Goal: Task Accomplishment & Management: Complete application form

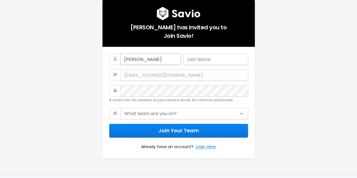
type input "[PERSON_NAME]"
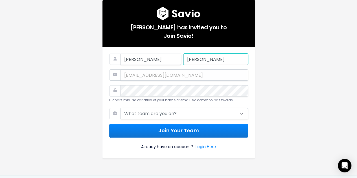
type input "[PERSON_NAME]"
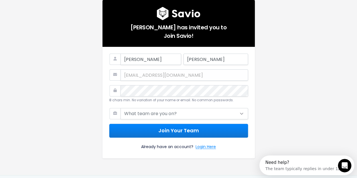
click at [114, 89] on icon at bounding box center [115, 90] width 11 height 11
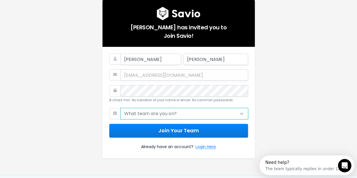
click at [182, 113] on select "What team are you on? Support Product Sales Customer Success Marketing Other" at bounding box center [185, 113] width 128 height 11
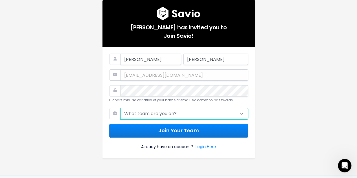
select select "SUPPORT"
click at [121, 108] on select "What team are you on? Support Product Sales Customer Success Marketing Other" at bounding box center [185, 113] width 128 height 11
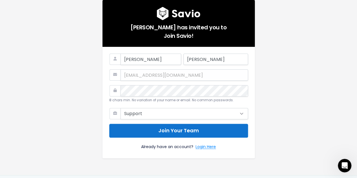
click at [168, 132] on button "Join Your Team" at bounding box center [178, 131] width 139 height 14
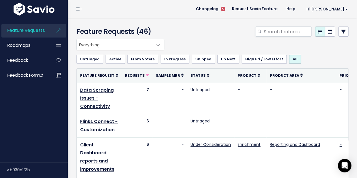
click at [221, 36] on div at bounding box center [259, 33] width 187 height 12
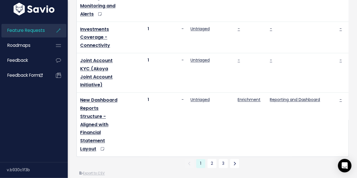
scroll to position [712, 0]
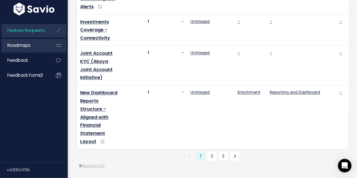
click at [33, 43] on link "Roadmaps" at bounding box center [23, 45] width 45 height 13
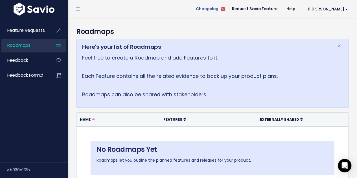
click at [218, 9] on span "Changelog" at bounding box center [207, 9] width 23 height 4
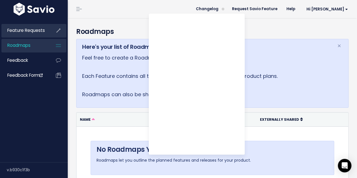
click at [30, 31] on span "Feature Requests" at bounding box center [26, 30] width 38 height 6
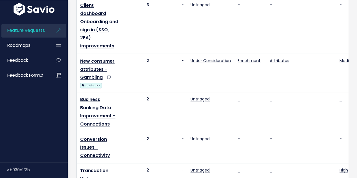
scroll to position [311, 0]
